Goal: Information Seeking & Learning: Learn about a topic

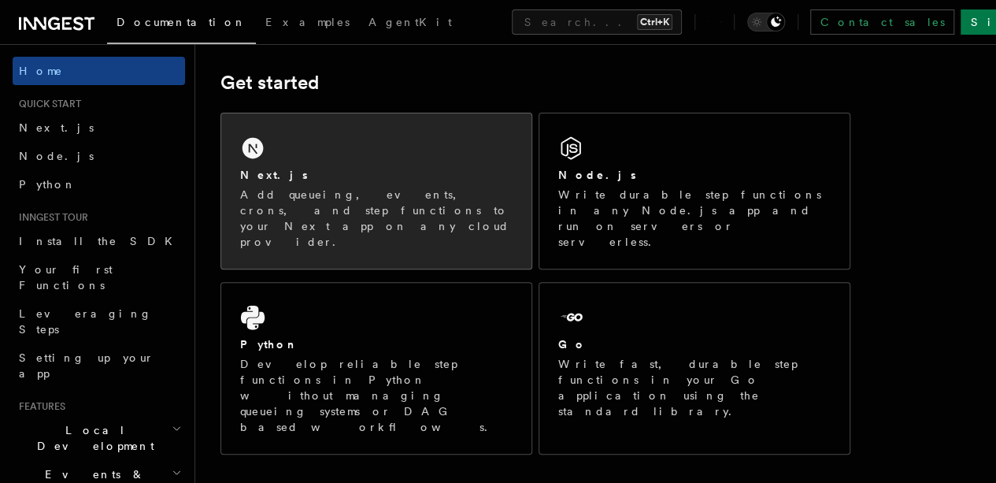
scroll to position [216, 0]
click at [373, 183] on div "Next.js" at bounding box center [376, 174] width 273 height 17
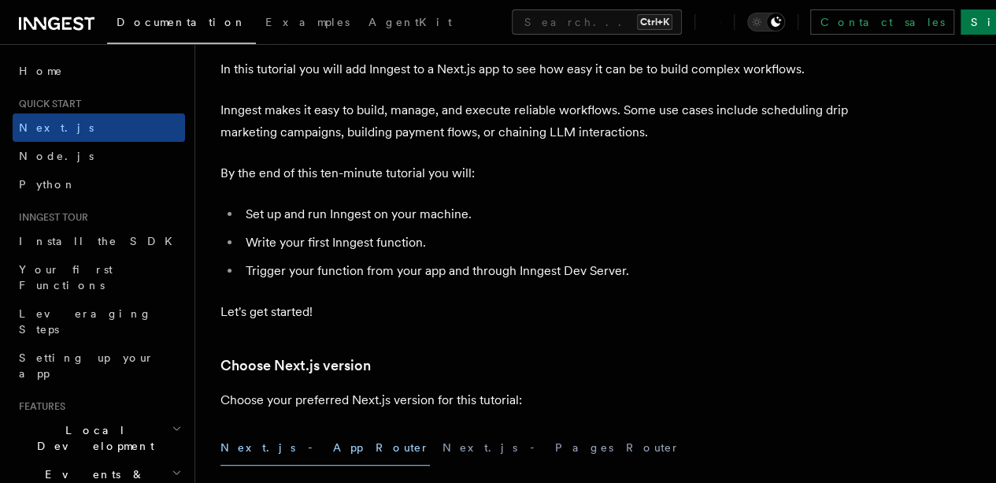
scroll to position [87, 0]
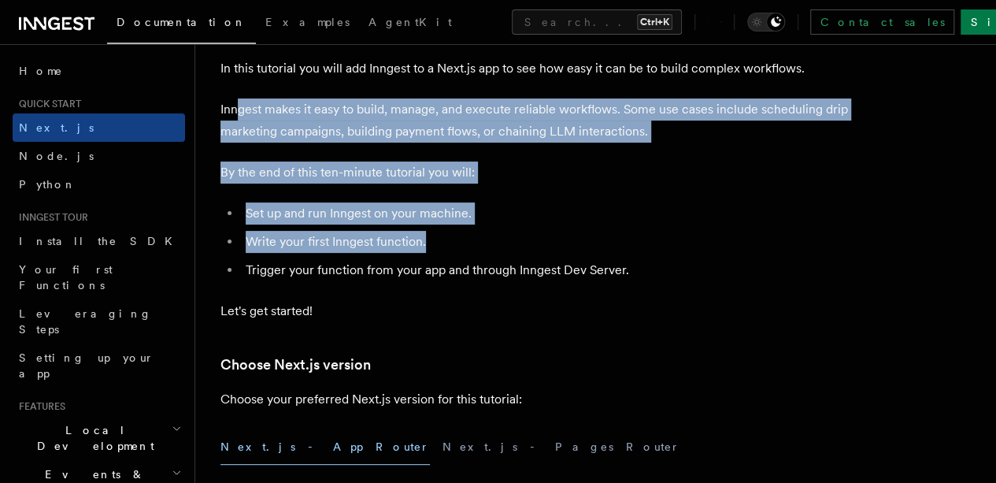
drag, startPoint x: 235, startPoint y: 124, endPoint x: 553, endPoint y: 253, distance: 343.1
click at [553, 253] on li "Write your first Inngest function." at bounding box center [546, 242] width 610 height 22
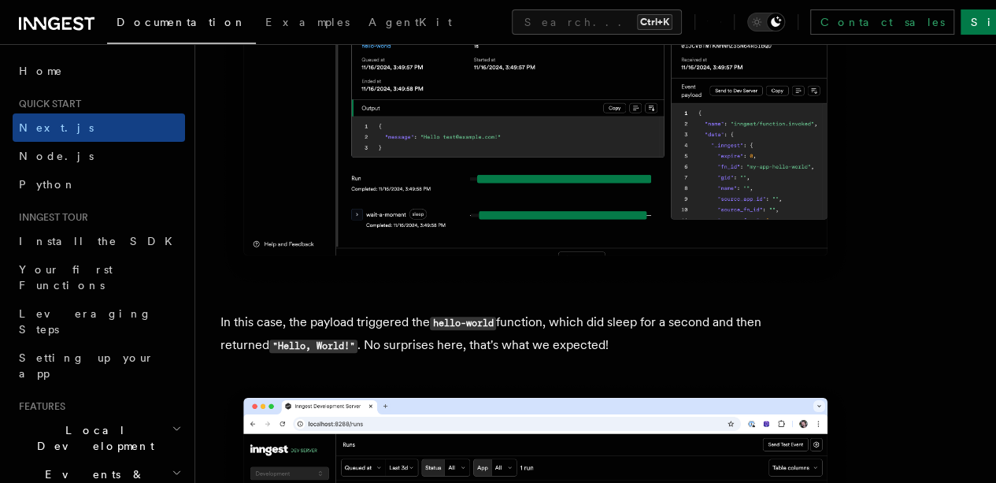
scroll to position [6125, 0]
